Goal: Information Seeking & Learning: Find specific fact

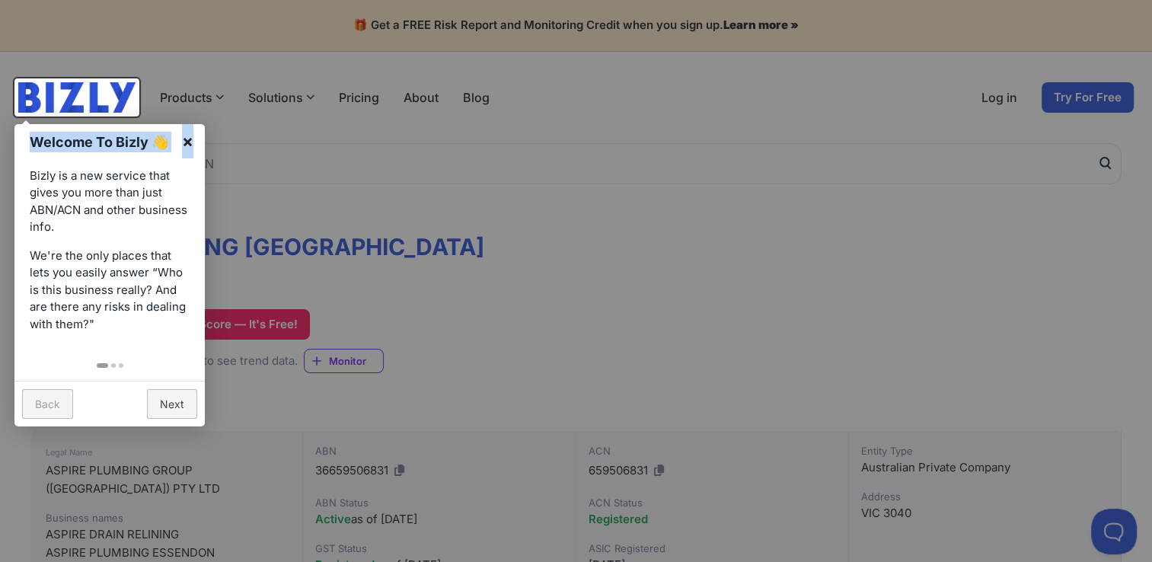
drag, startPoint x: 192, startPoint y: 142, endPoint x: 342, endPoint y: 205, distance: 162.5
click at [187, 142] on link "×" at bounding box center [188, 141] width 34 height 34
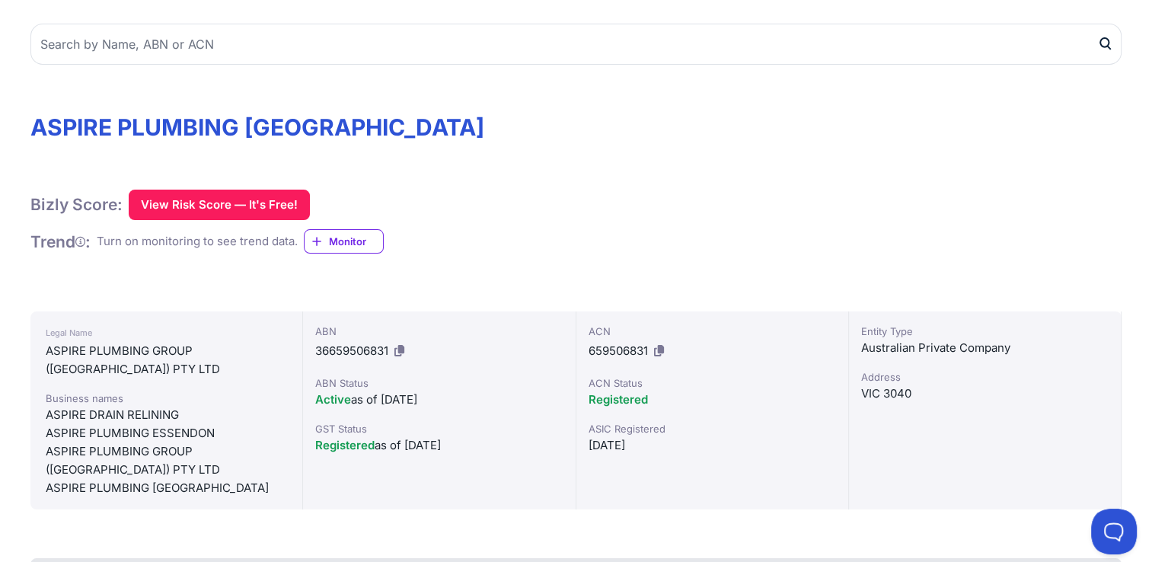
scroll to position [122, 0]
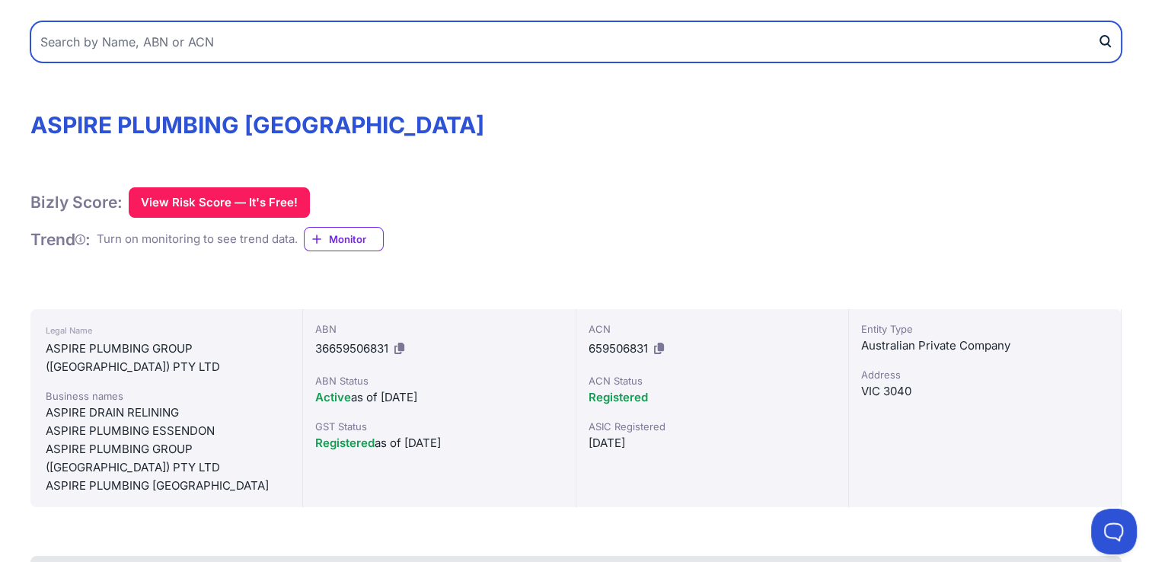
click at [185, 43] on input "text" at bounding box center [575, 41] width 1091 height 41
click at [1097, 21] on button "submit" at bounding box center [1109, 41] width 24 height 41
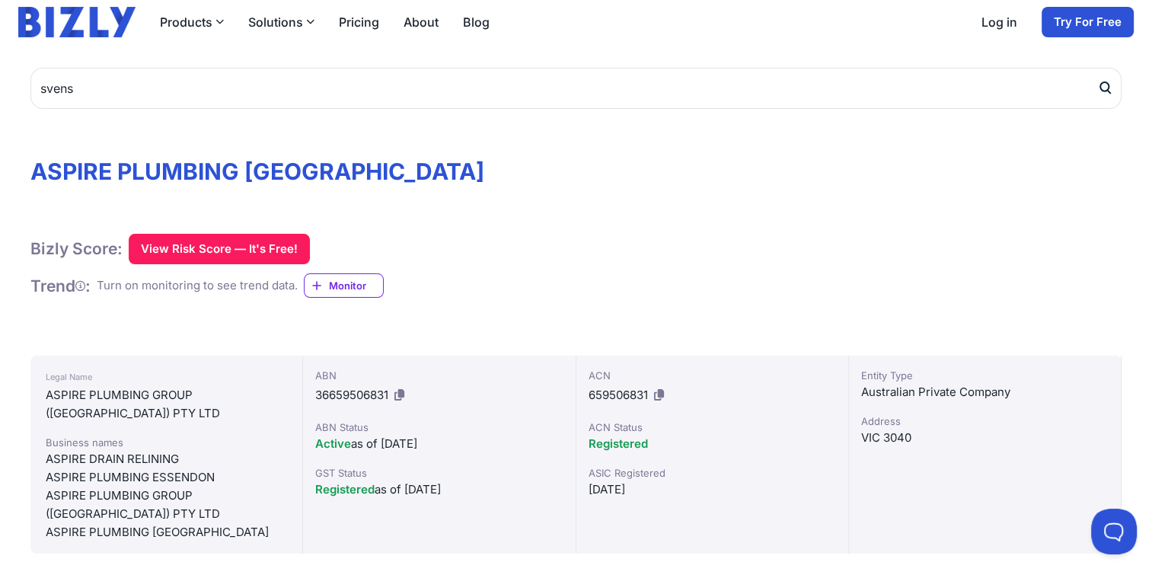
scroll to position [0, 0]
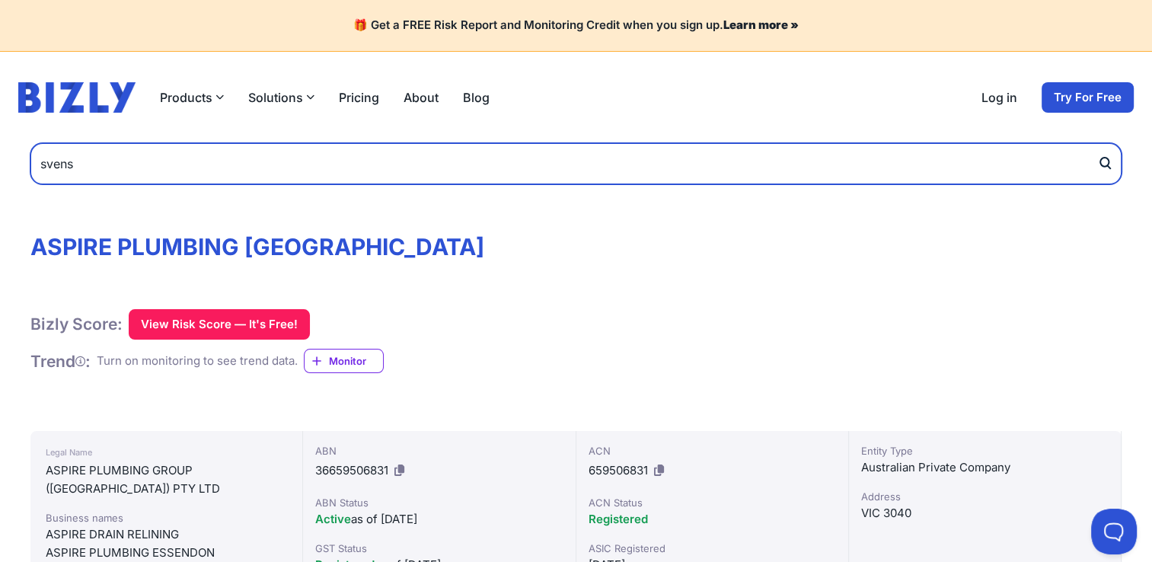
click at [561, 163] on input "svens" at bounding box center [575, 163] width 1091 height 41
type input "s"
type input "metropolitan plumbing"
click at [1097, 143] on button "submit" at bounding box center [1109, 163] width 24 height 41
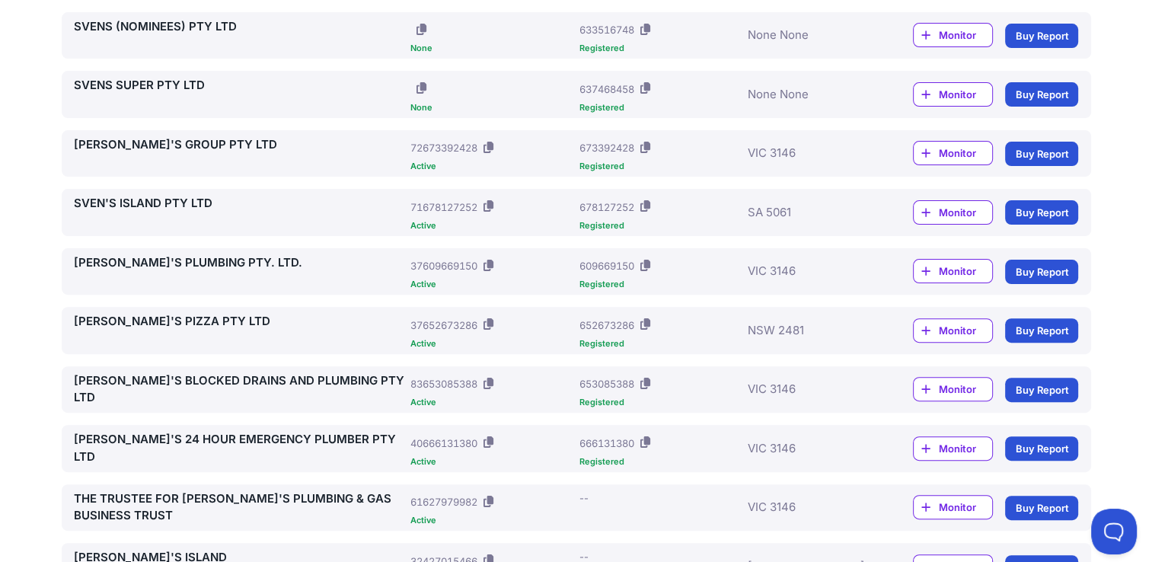
scroll to position [457, 0]
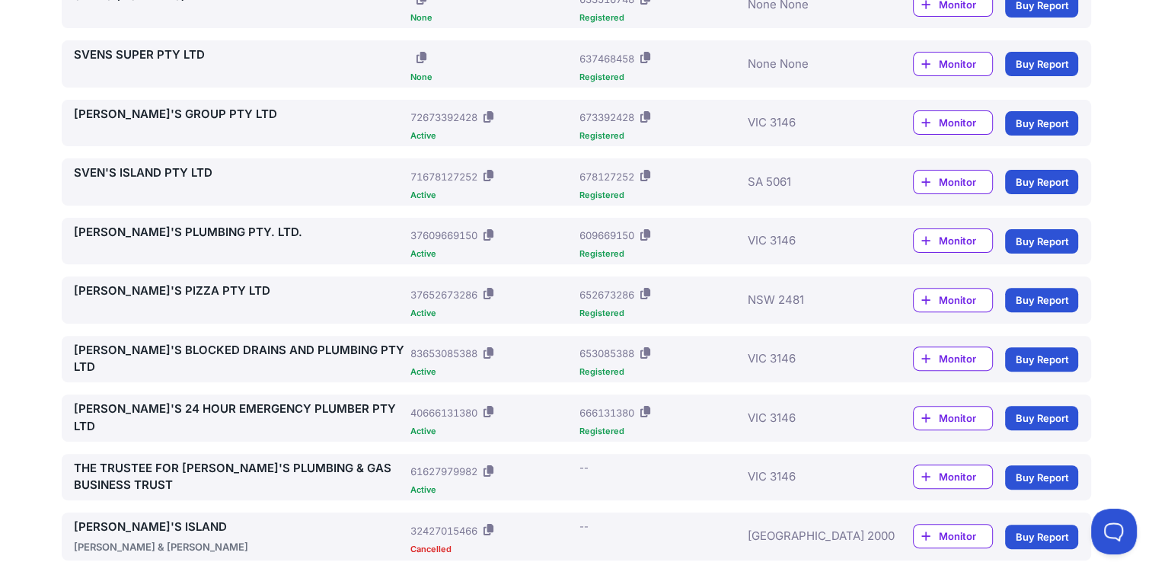
click at [36, 376] on main "There is no exact match for: [PERSON_NAME] Below are 20 possible matches. Click…" at bounding box center [576, 407] width 1152 height 1443
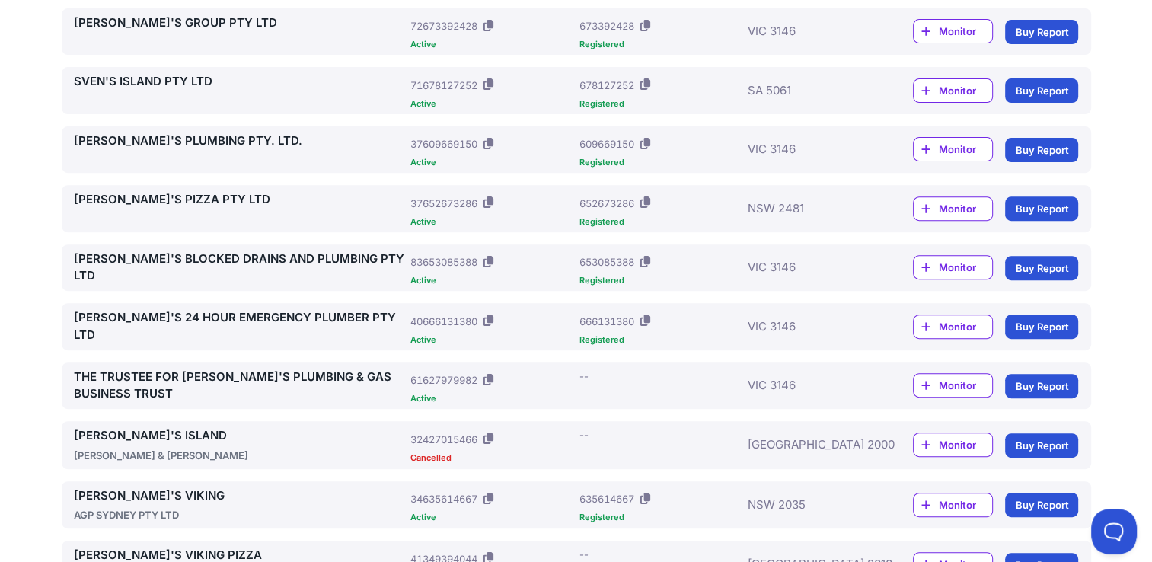
scroll to position [579, 0]
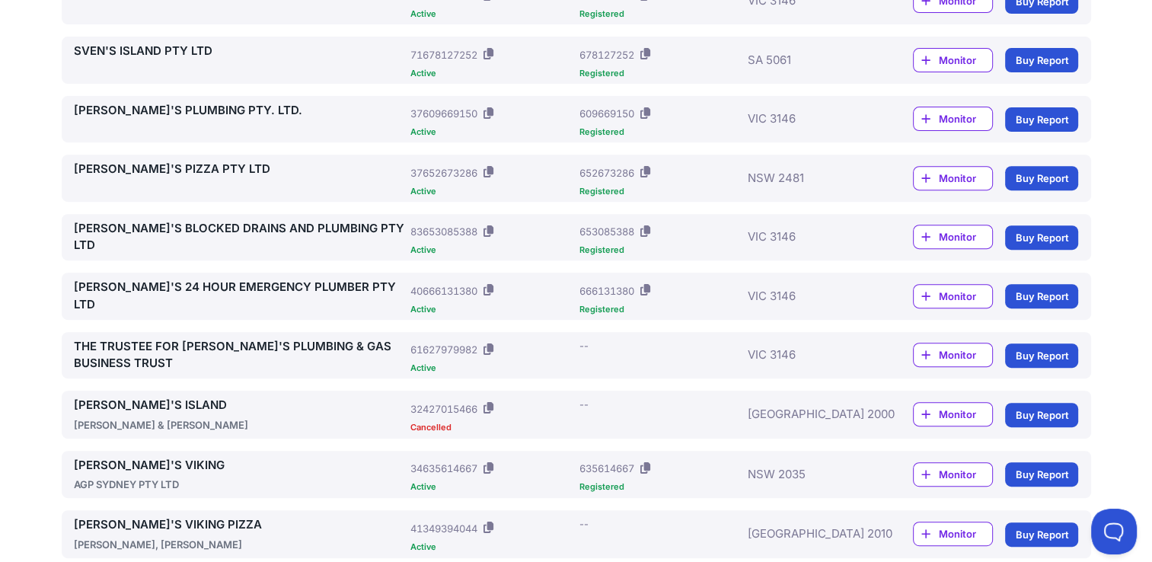
click at [492, 348] on icon at bounding box center [489, 348] width 10 height 11
click at [309, 287] on link "SVEN'S 24 HOUR EMERGENCY PLUMBER PTY LTD" at bounding box center [239, 296] width 331 height 34
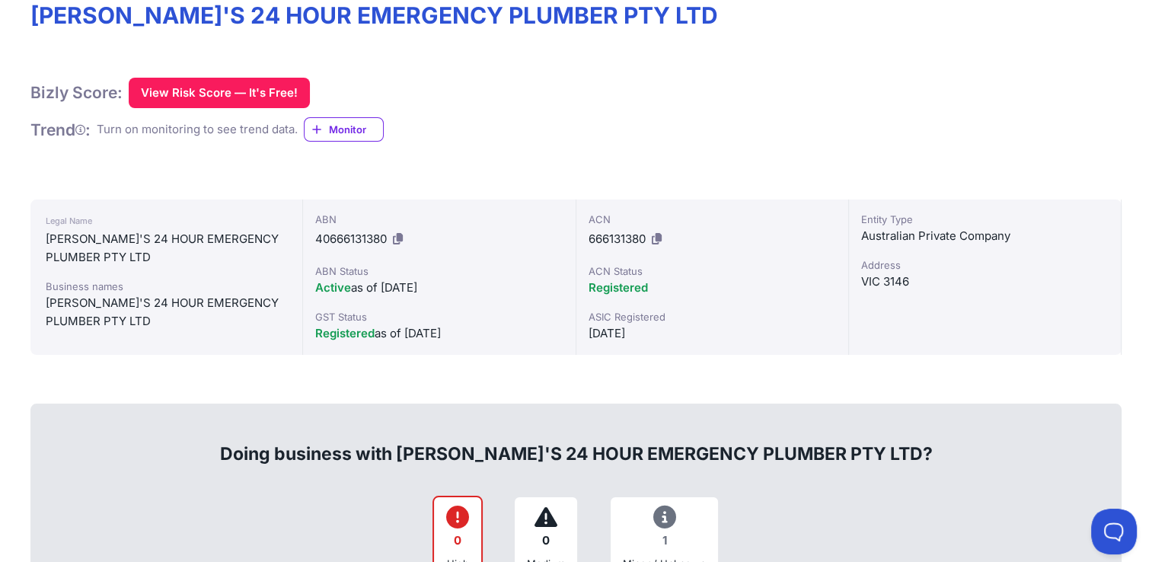
scroll to position [213, 0]
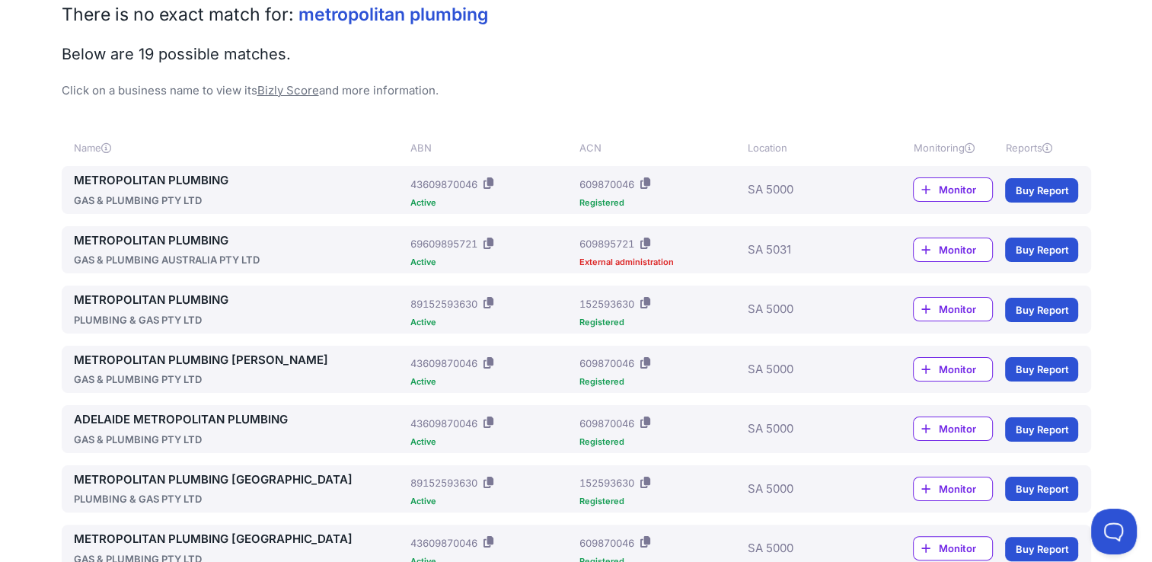
scroll to position [216, 0]
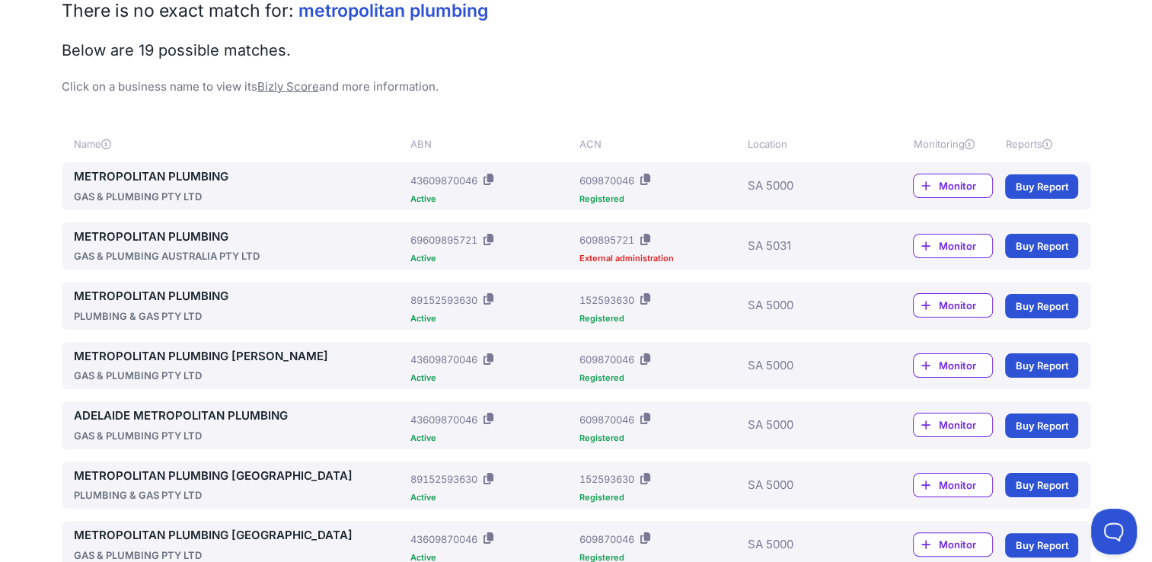
click at [177, 228] on link "METROPOLITAN PLUMBING" at bounding box center [239, 237] width 331 height 18
click at [206, 172] on link "METROPOLITAN PLUMBING" at bounding box center [239, 177] width 331 height 18
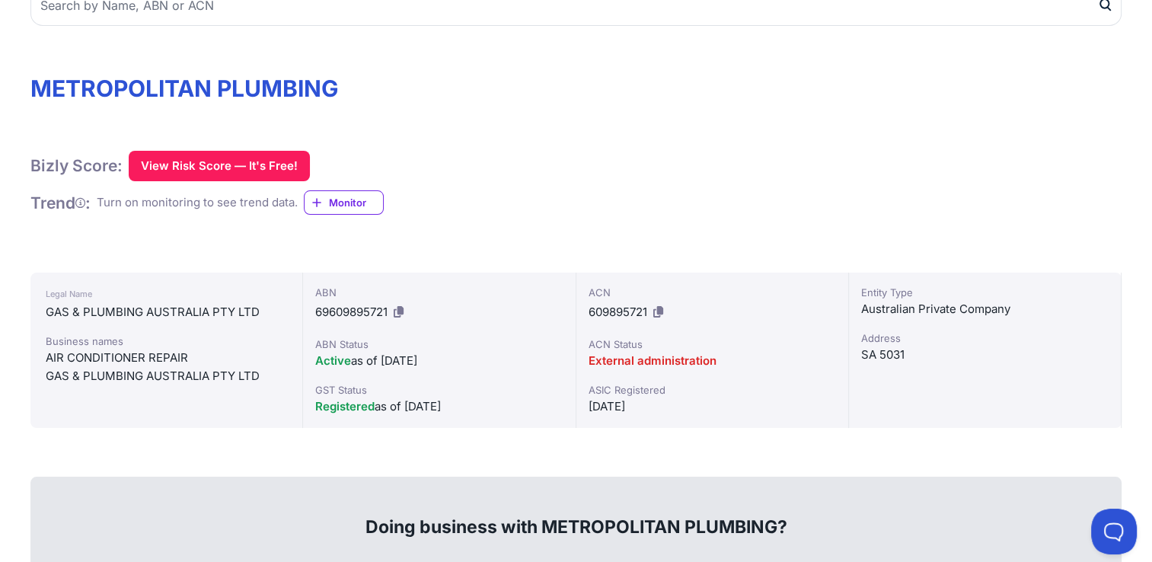
scroll to position [206, 0]
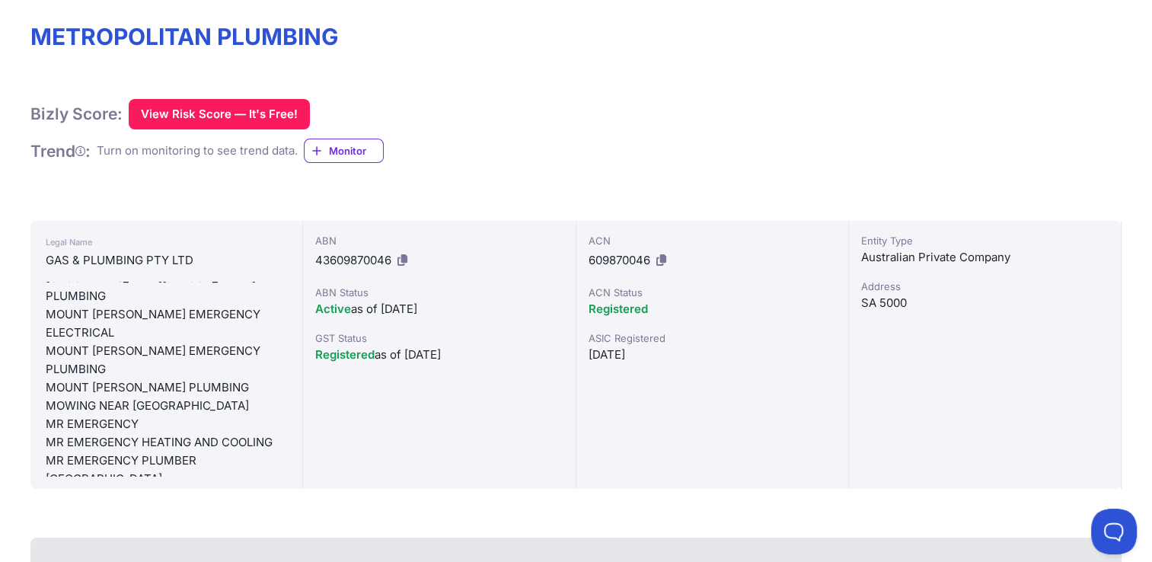
scroll to position [5304, 0]
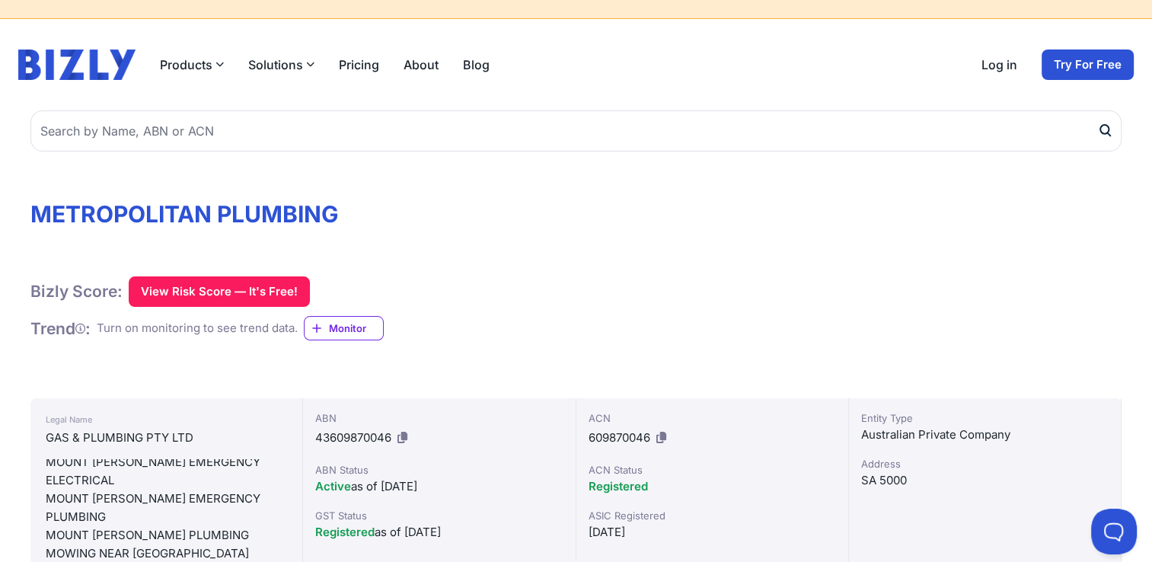
scroll to position [0, 0]
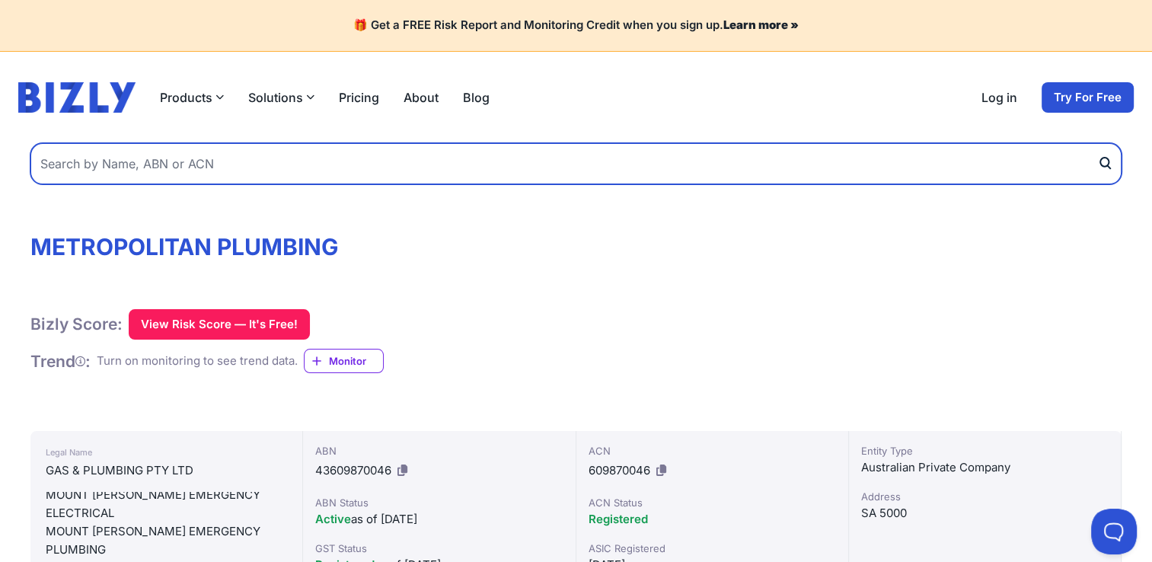
click at [362, 150] on input "text" at bounding box center [575, 163] width 1091 height 41
type input "ryans plumbing"
click at [1097, 143] on button "submit" at bounding box center [1109, 163] width 24 height 41
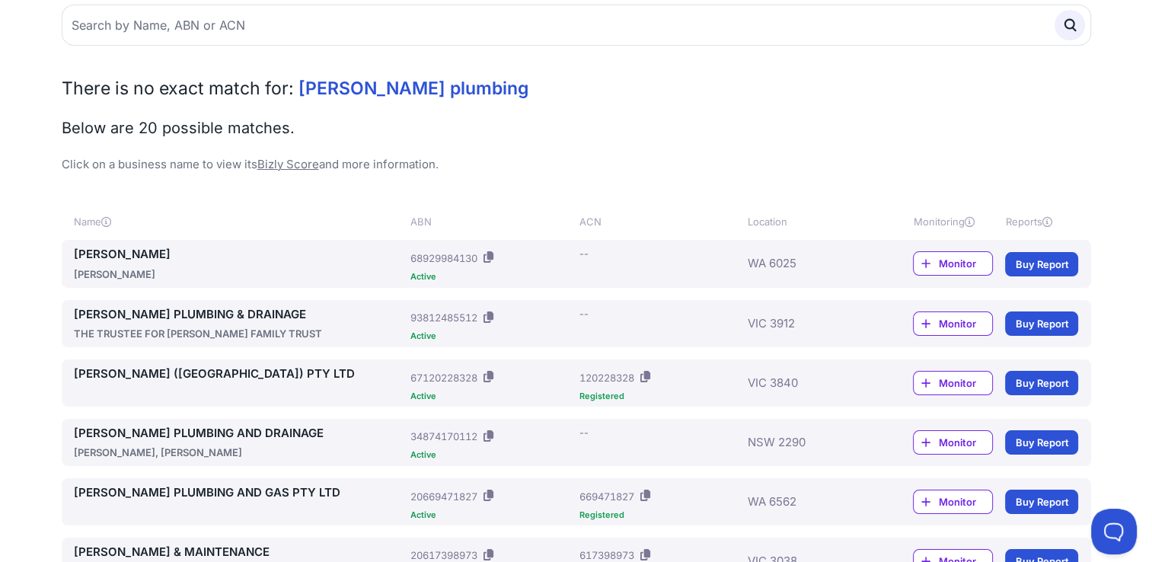
scroll to position [152, 0]
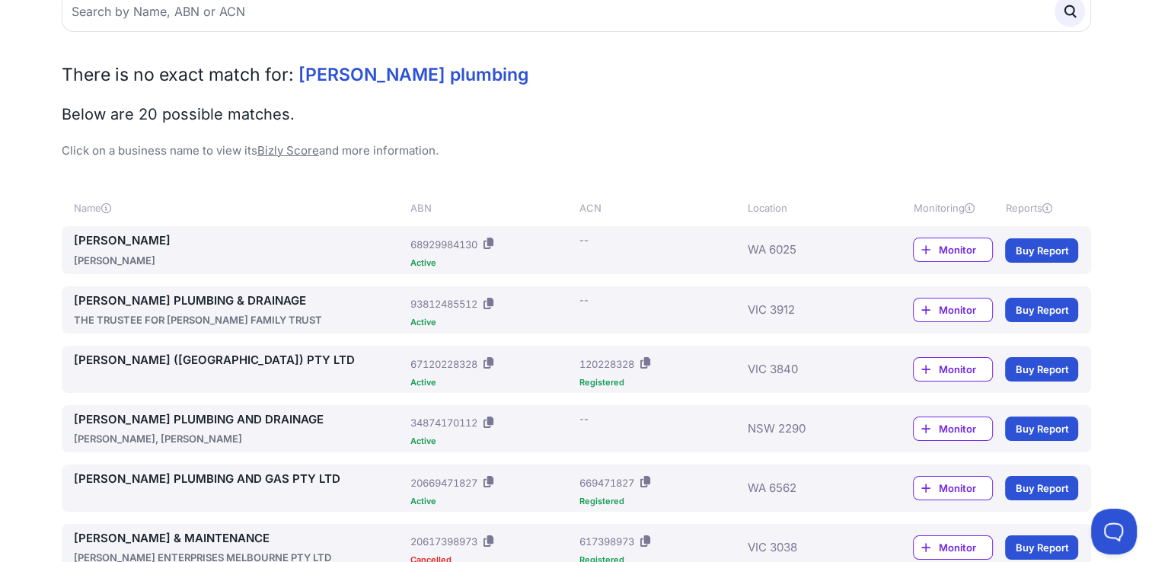
click at [183, 355] on link "[PERSON_NAME] ([GEOGRAPHIC_DATA]) PTY LTD" at bounding box center [239, 361] width 331 height 18
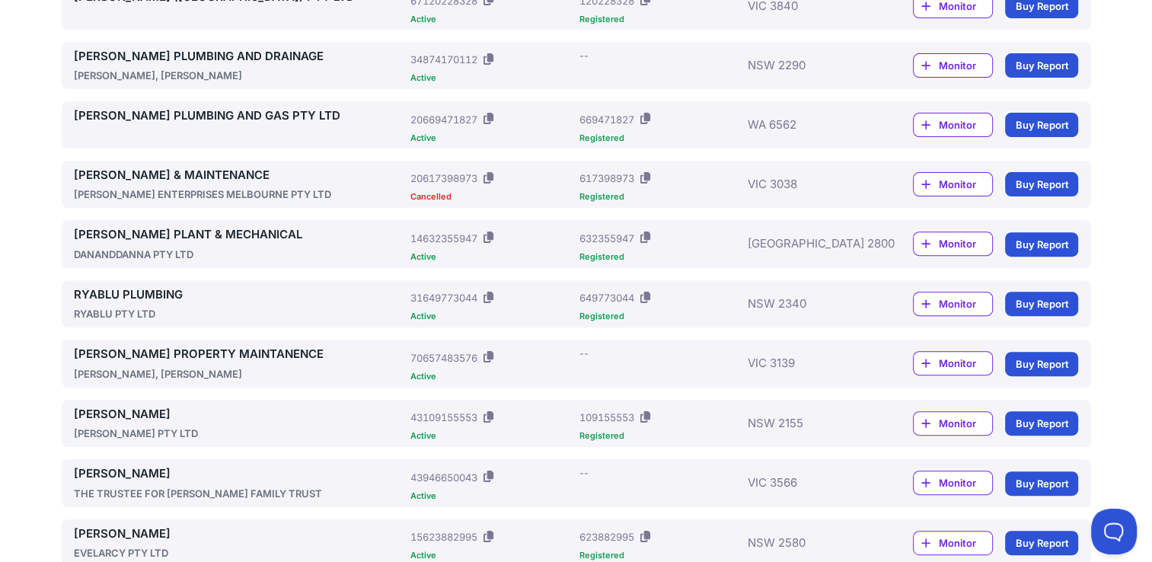
scroll to position [518, 0]
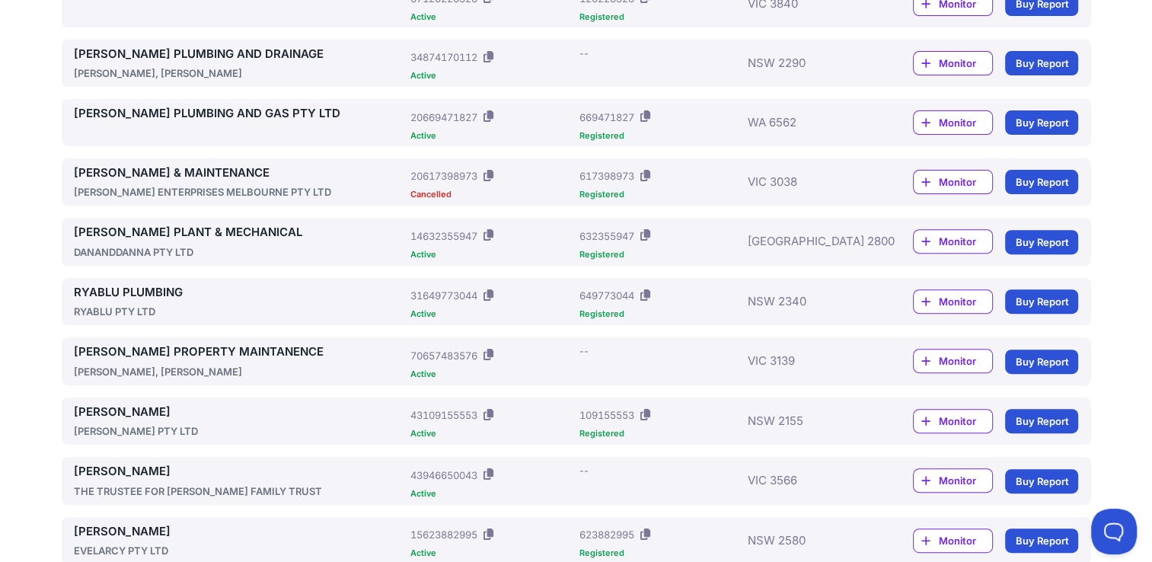
click at [125, 171] on link "[PERSON_NAME] & MAINTENANCE" at bounding box center [239, 174] width 331 height 18
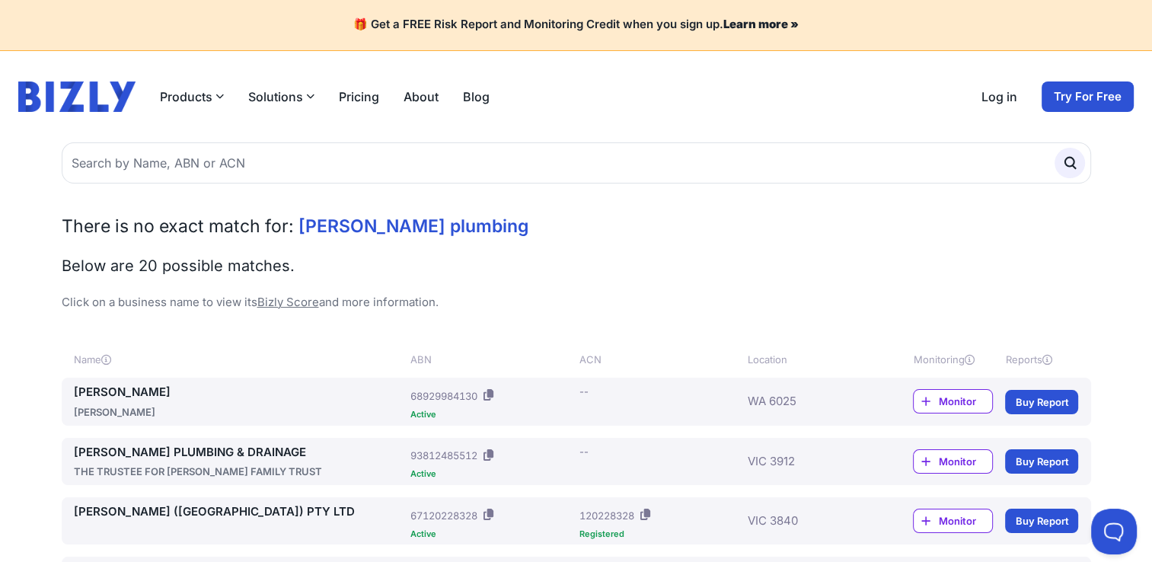
scroll to position [0, 0]
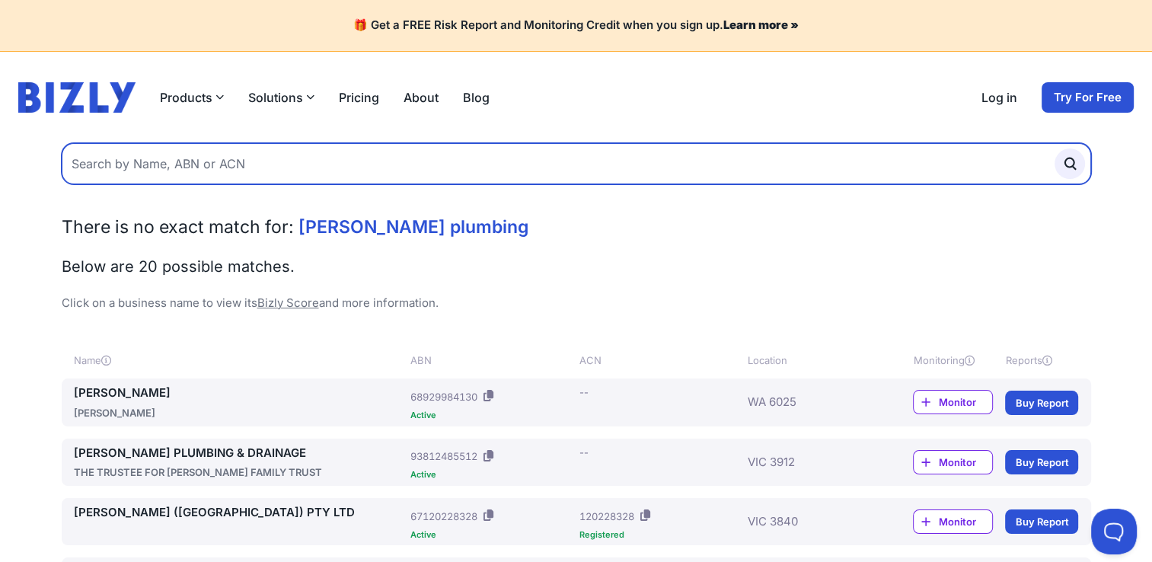
click at [187, 156] on input "text" at bounding box center [577, 163] width 1030 height 41
type input "aspire contracting"
click at [1055, 149] on button "submit" at bounding box center [1070, 164] width 30 height 30
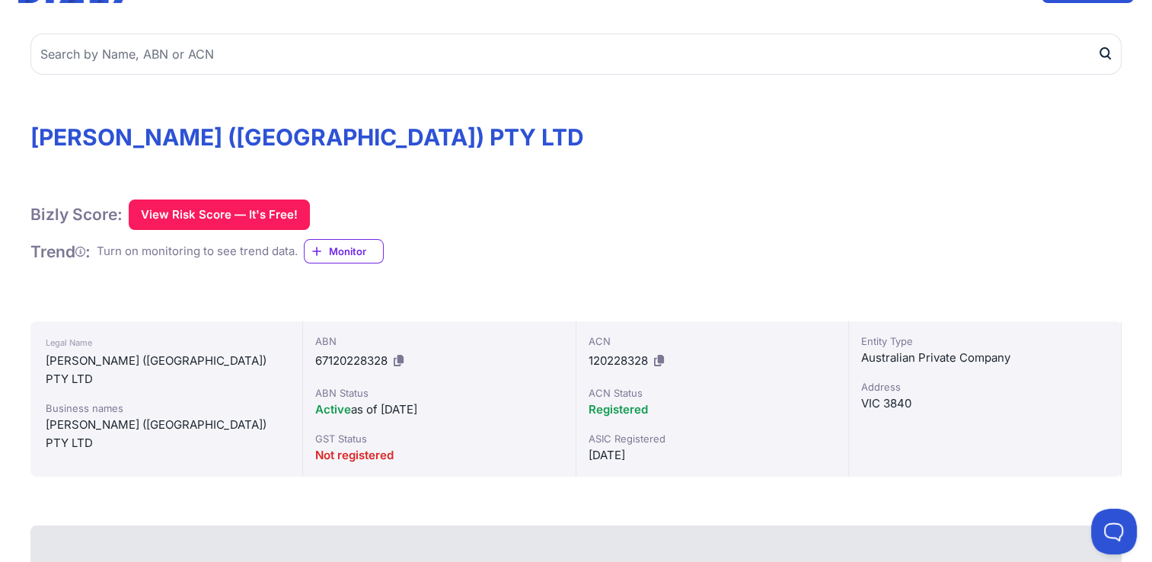
scroll to position [122, 0]
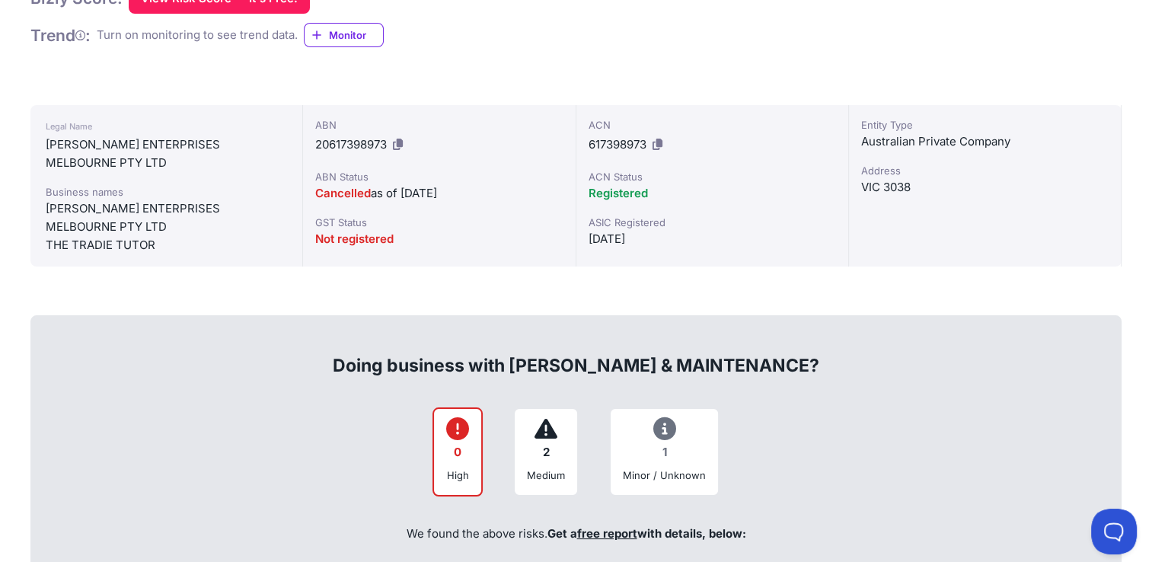
scroll to position [396, 0]
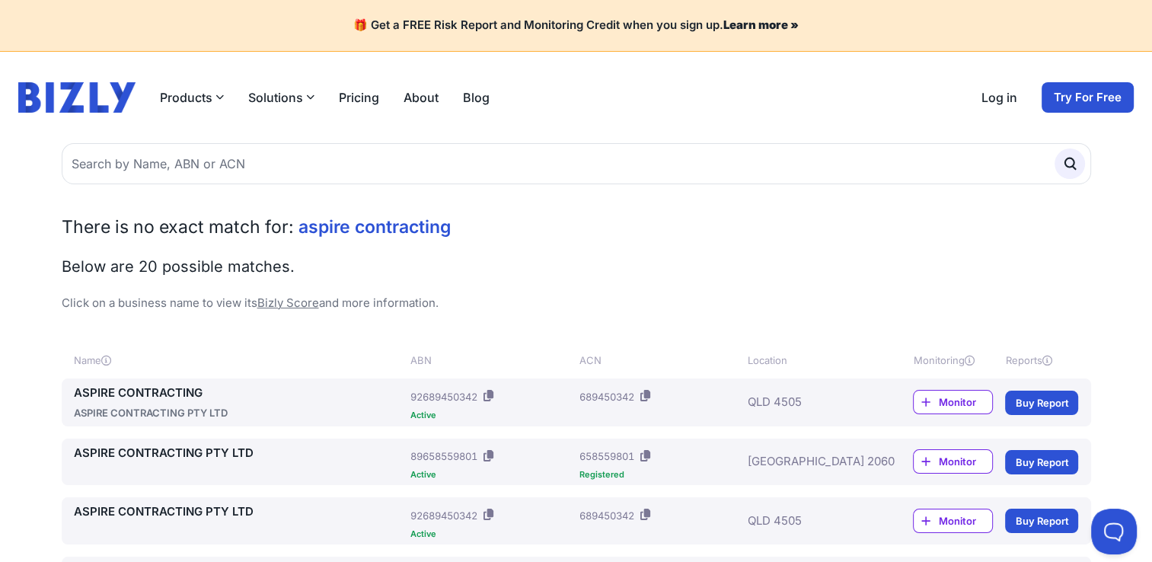
click at [182, 388] on link "ASPIRE CONTRACTING" at bounding box center [239, 394] width 331 height 18
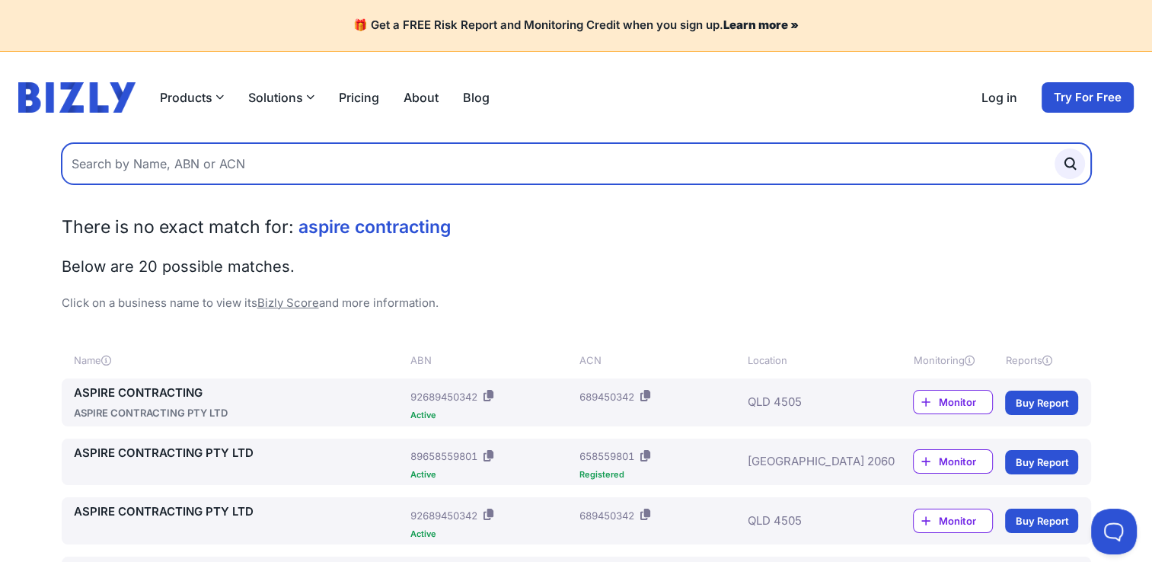
click at [249, 172] on input "text" at bounding box center [577, 163] width 1030 height 41
type input "aspire"
click at [1055, 149] on button "submit" at bounding box center [1070, 164] width 30 height 30
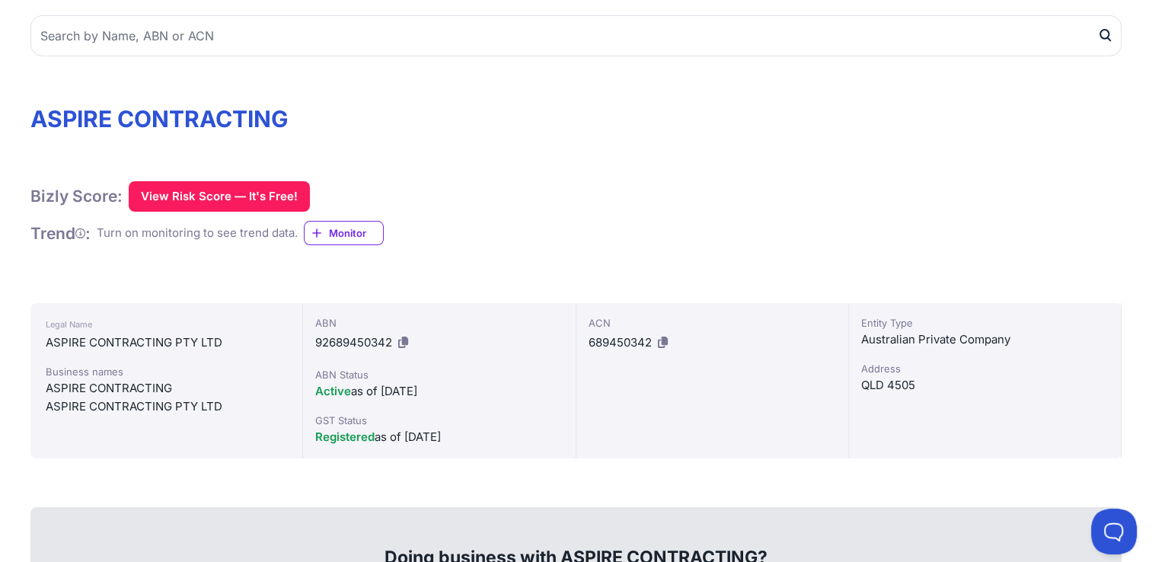
scroll to position [152, 0]
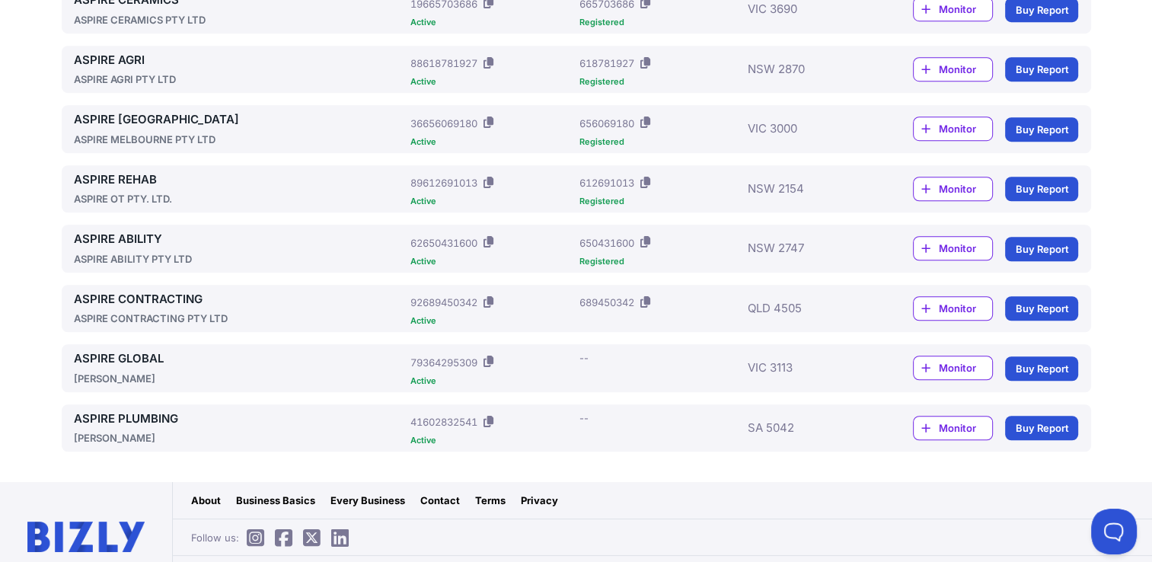
scroll to position [1107, 0]
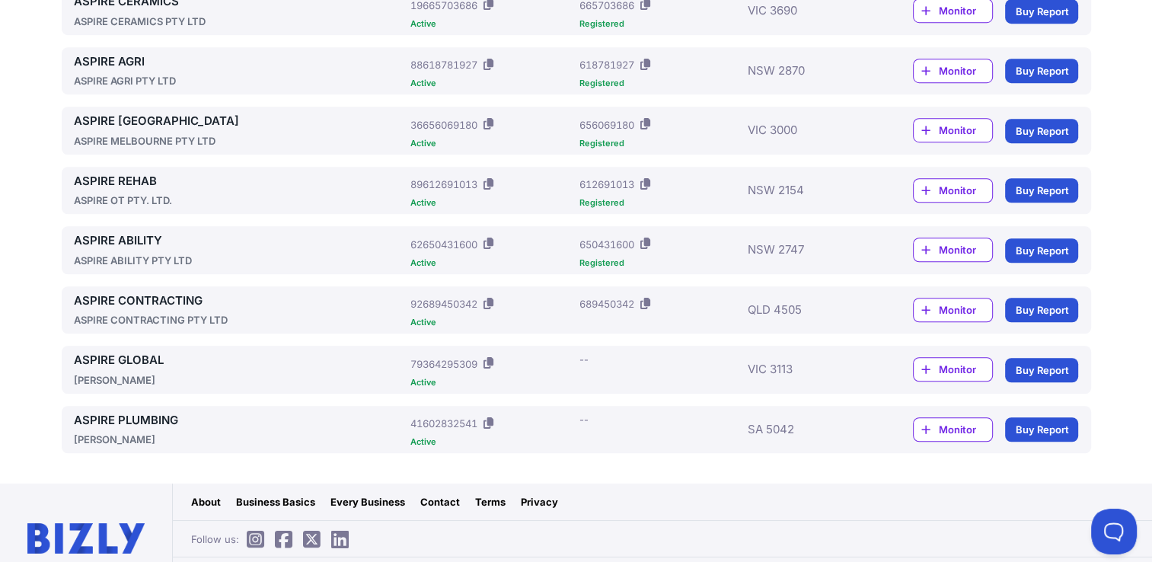
click at [158, 425] on link "ASPIRE PLUMBING" at bounding box center [239, 421] width 331 height 18
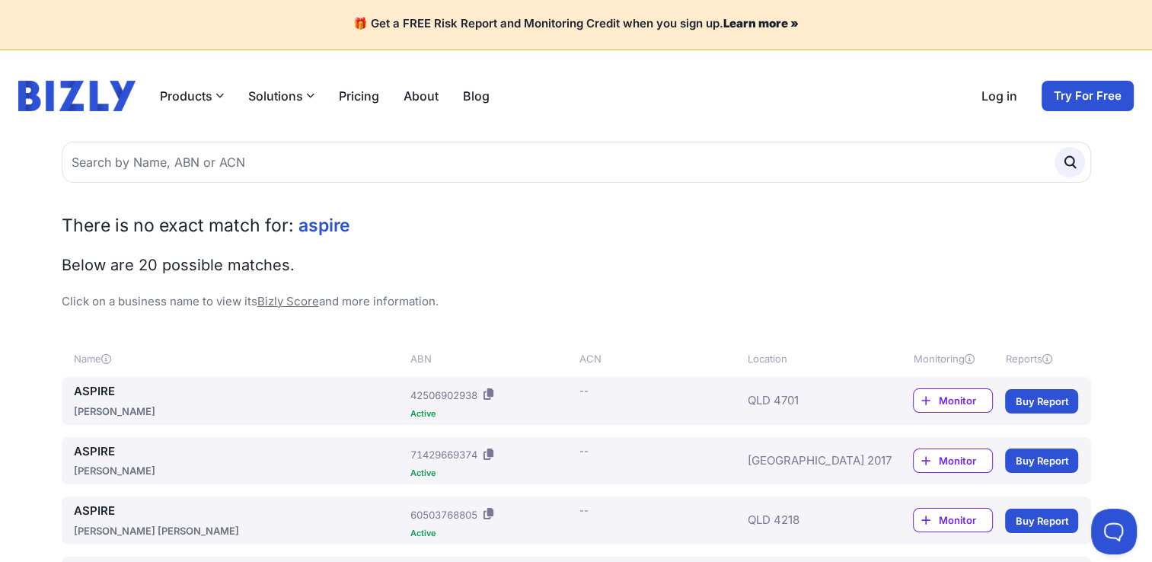
scroll to position [0, 0]
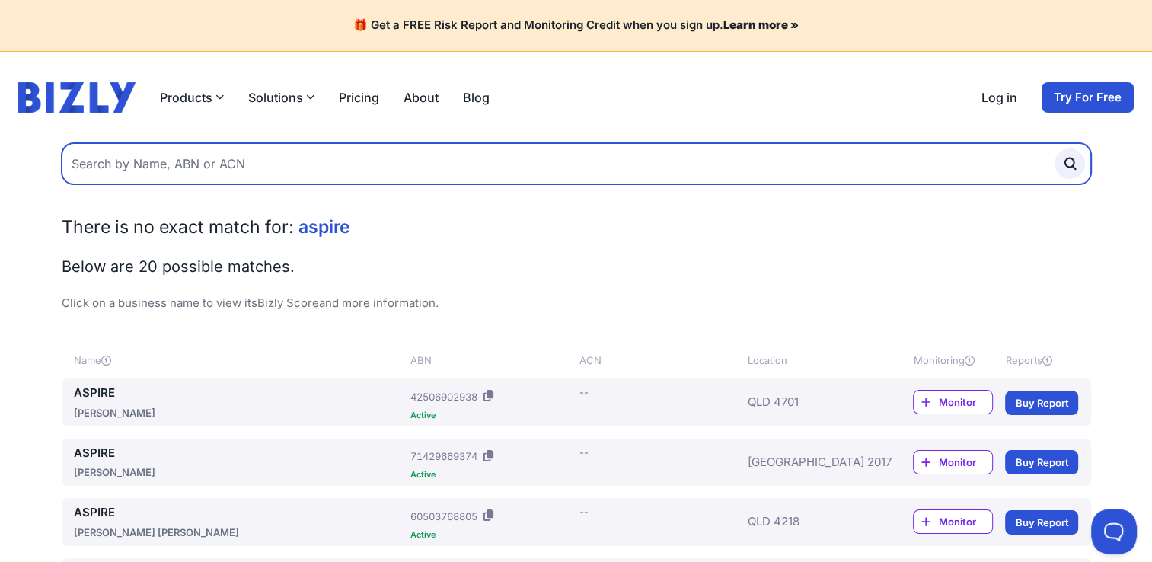
click at [116, 161] on input "text" at bounding box center [577, 163] width 1030 height 41
type input "aspire plumbing"
click at [1055, 149] on button "submit" at bounding box center [1070, 164] width 30 height 30
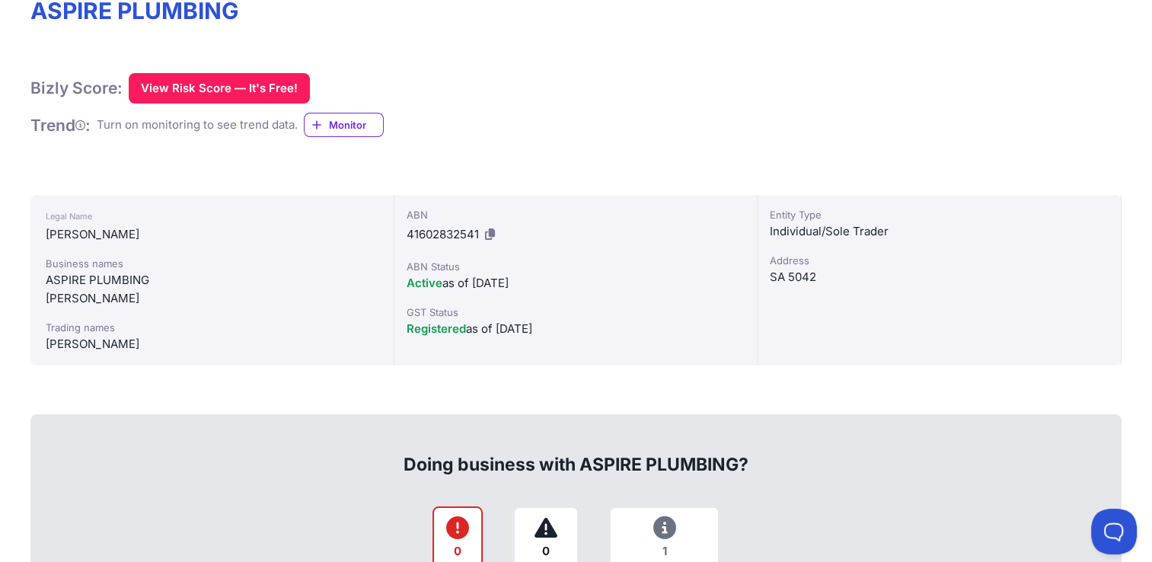
scroll to position [213, 0]
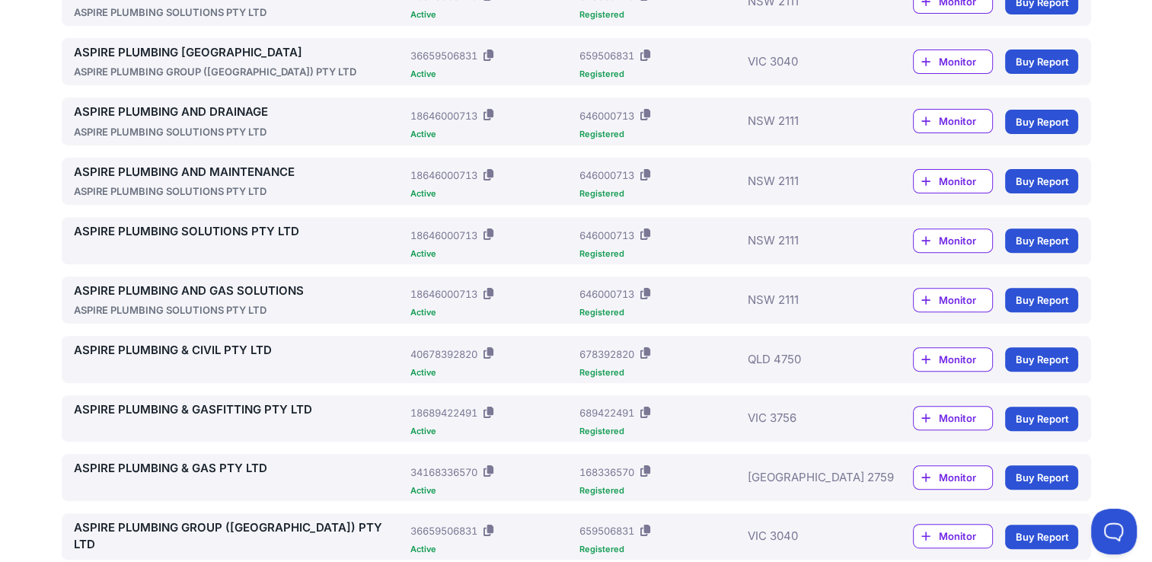
scroll to position [518, 0]
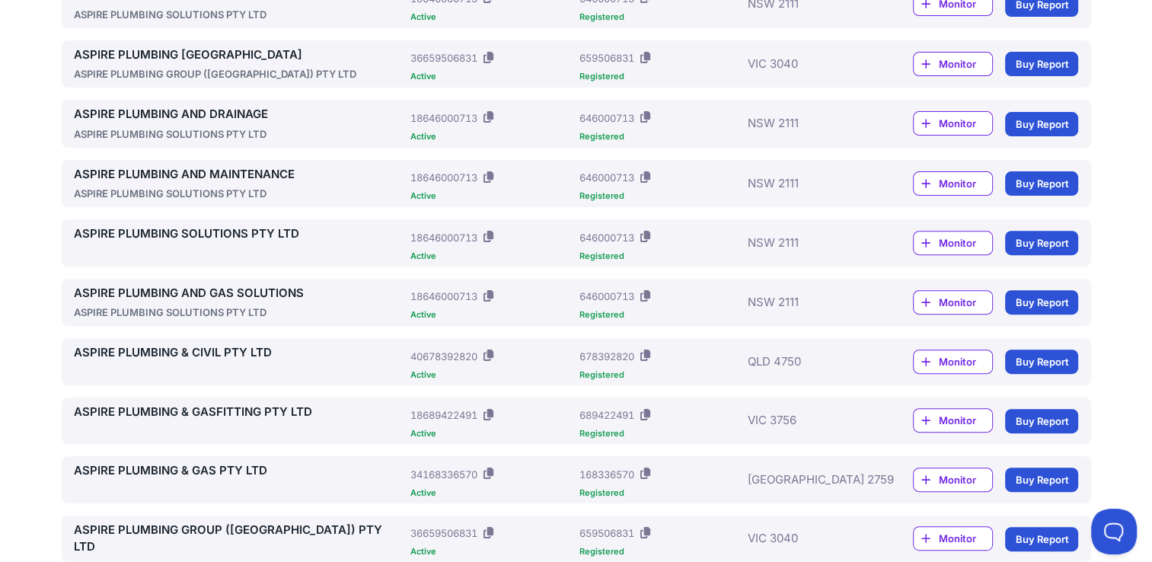
click at [165, 170] on link "ASPIRE PLUMBING AND MAINTENANCE" at bounding box center [239, 175] width 331 height 18
click at [162, 537] on link "ASPIRE PLUMBING GROUP ([GEOGRAPHIC_DATA]) PTY LTD" at bounding box center [239, 539] width 331 height 34
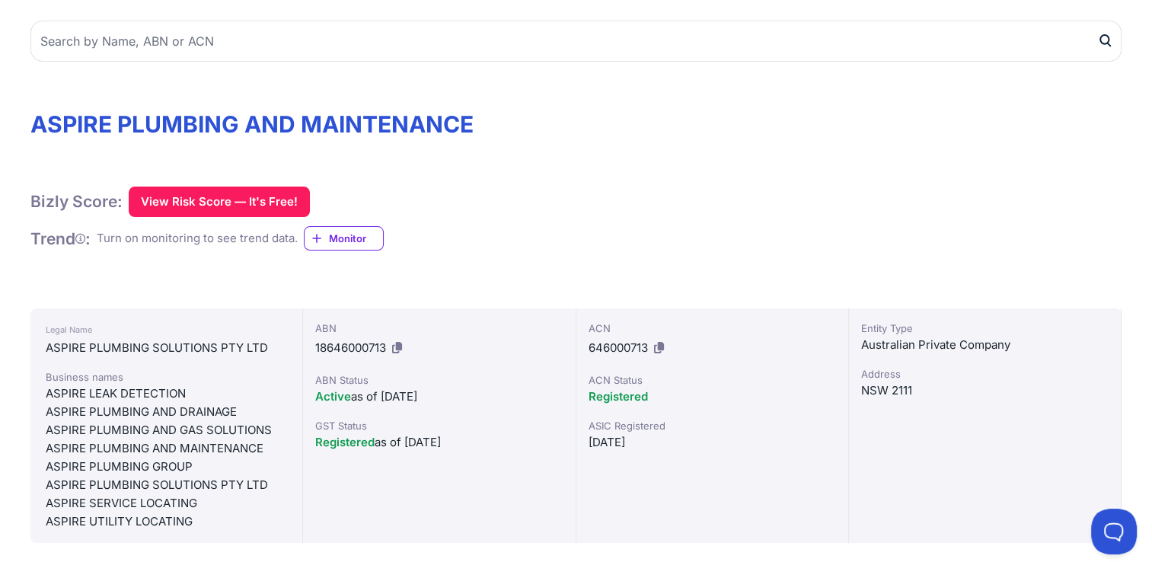
scroll to position [122, 0]
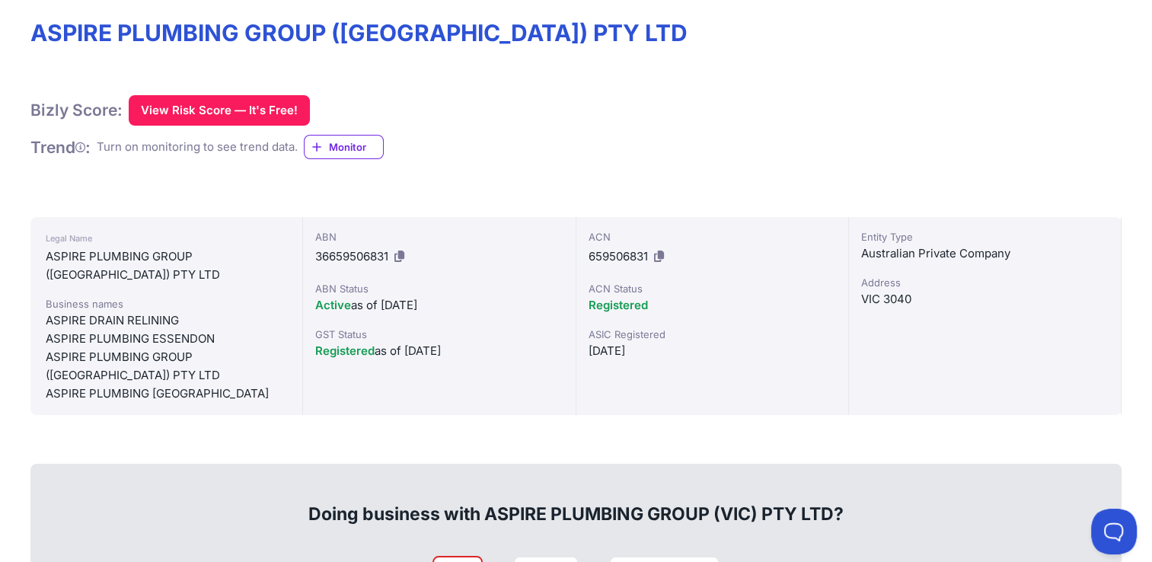
scroll to position [213, 0]
